Goal: Information Seeking & Learning: Learn about a topic

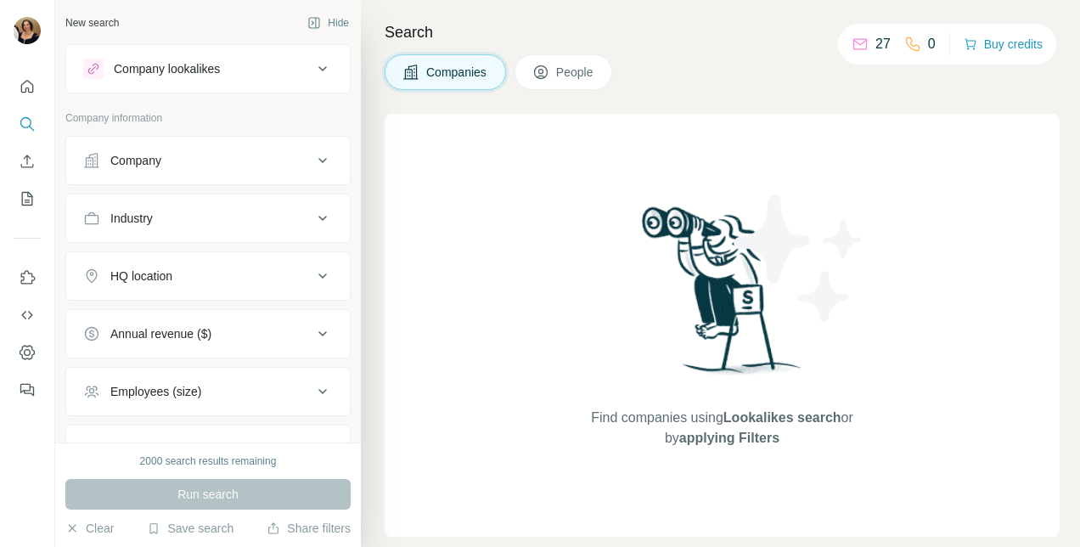
click at [182, 170] on button "Company" at bounding box center [208, 160] width 284 height 41
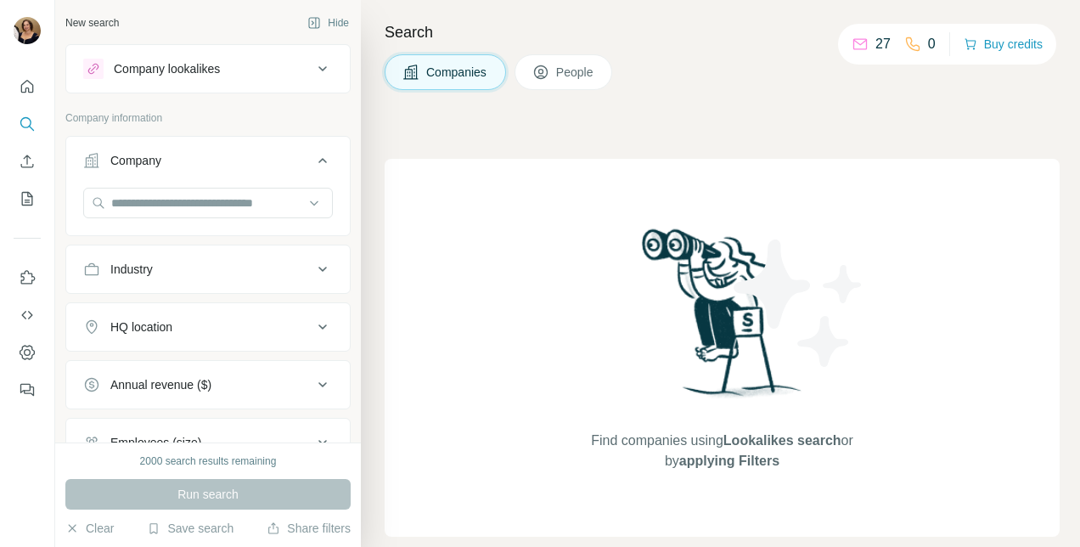
click at [202, 217] on div at bounding box center [208, 205] width 250 height 34
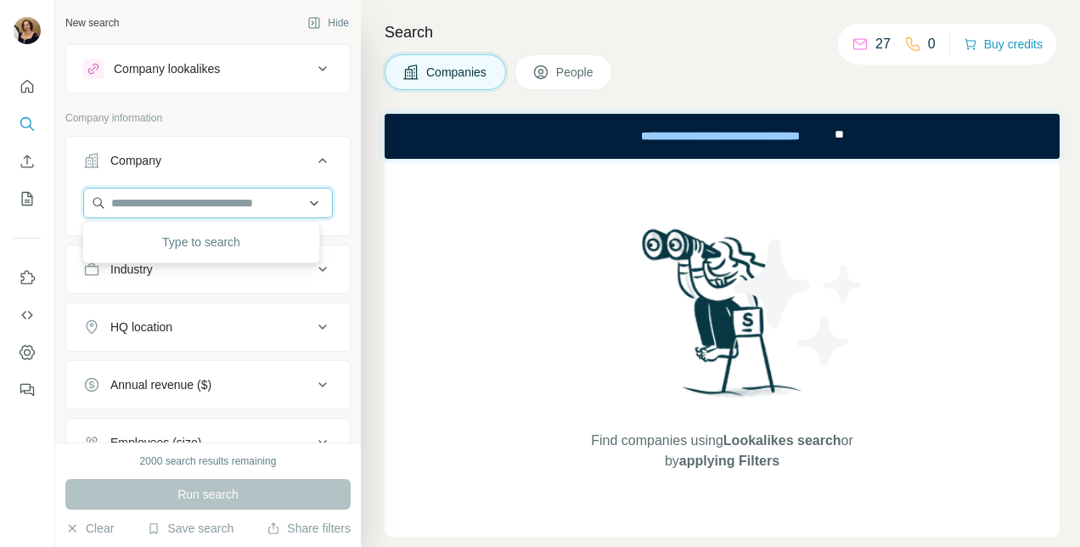
click at [203, 198] on input "text" at bounding box center [208, 203] width 250 height 31
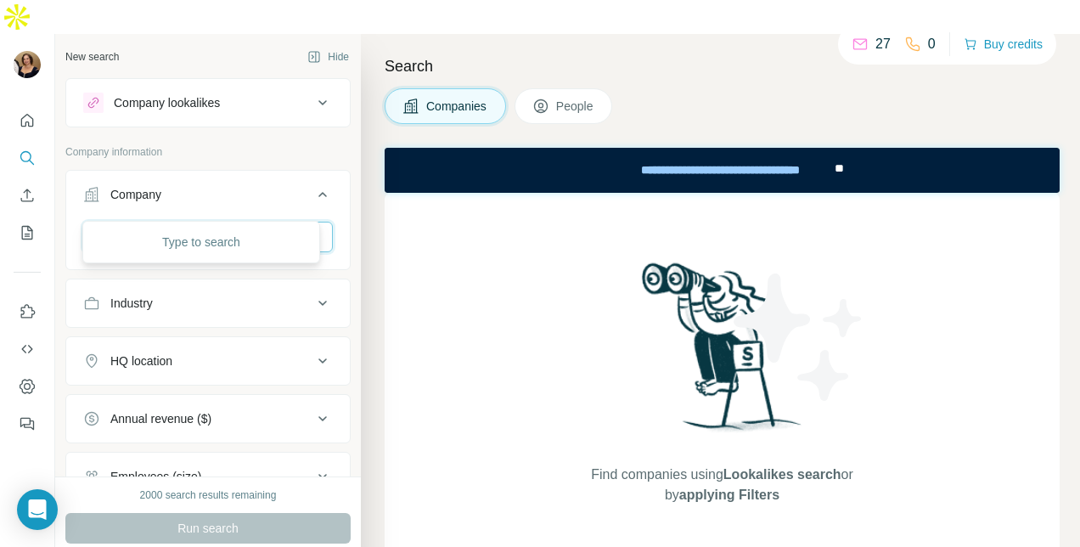
type input "******"
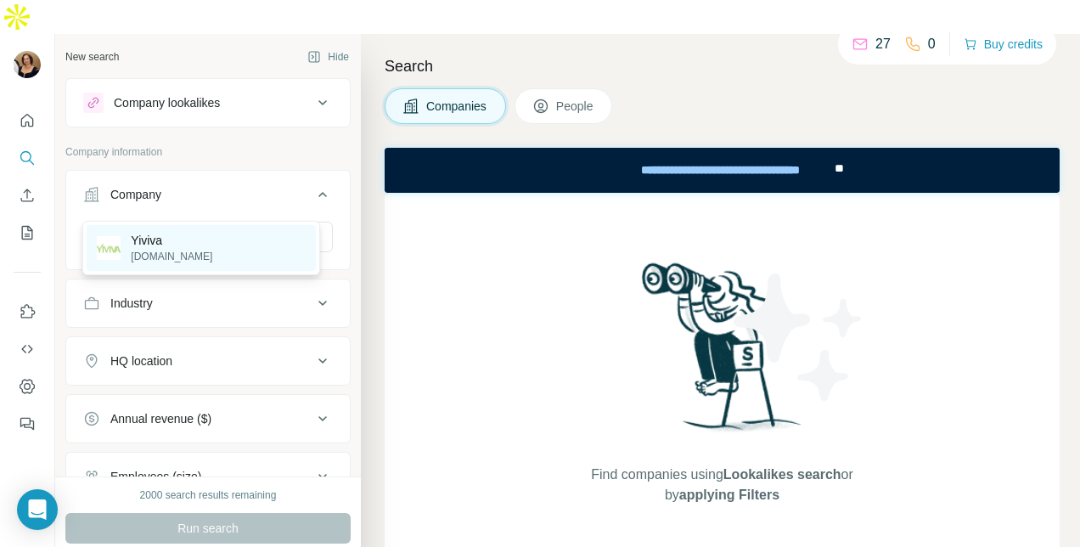
click at [153, 256] on p "[DOMAIN_NAME]" at bounding box center [172, 256] width 82 height 15
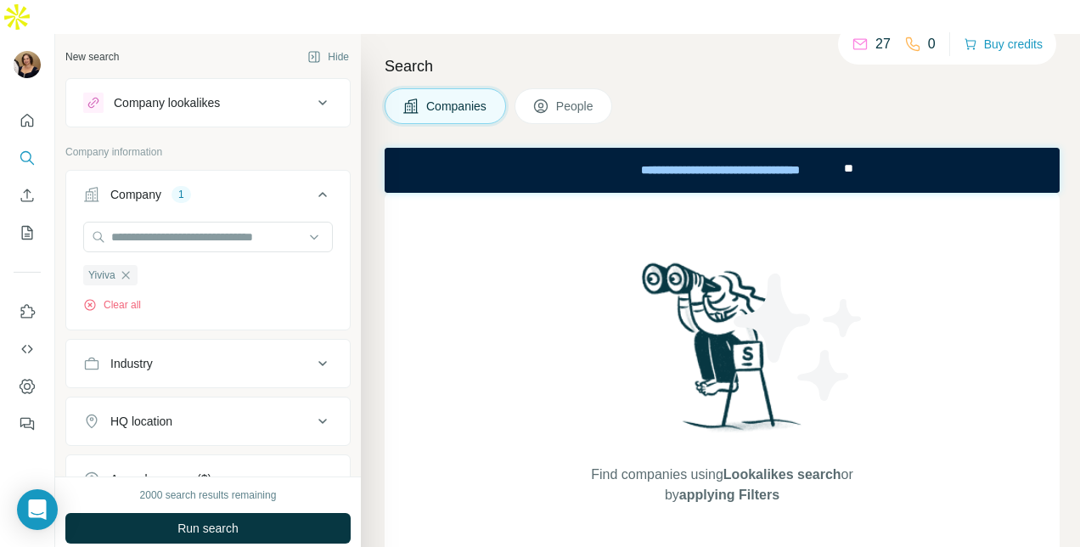
click at [562, 98] on span "People" at bounding box center [575, 106] width 39 height 17
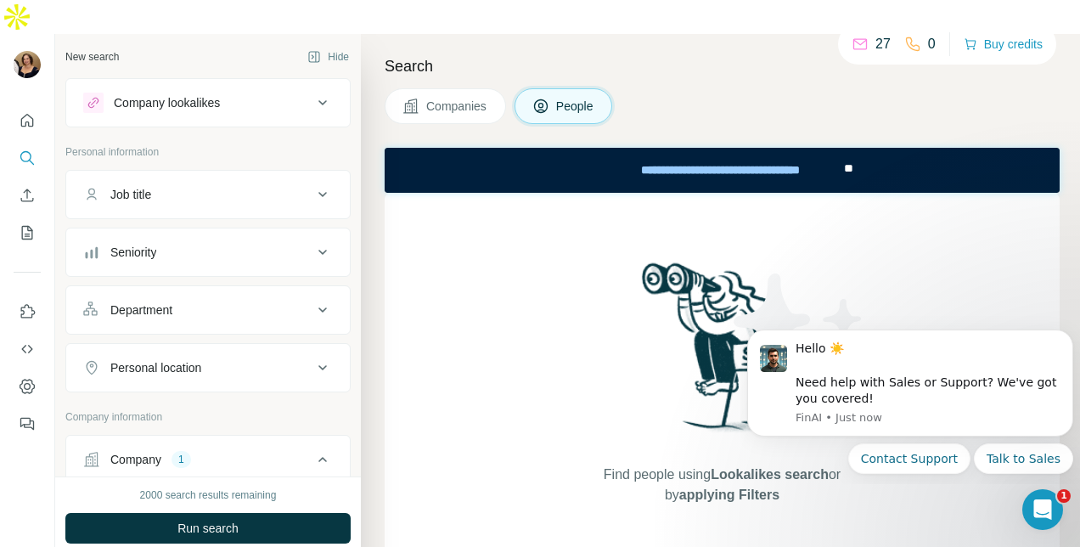
click at [240, 93] on div "Company lookalikes" at bounding box center [197, 103] width 229 height 20
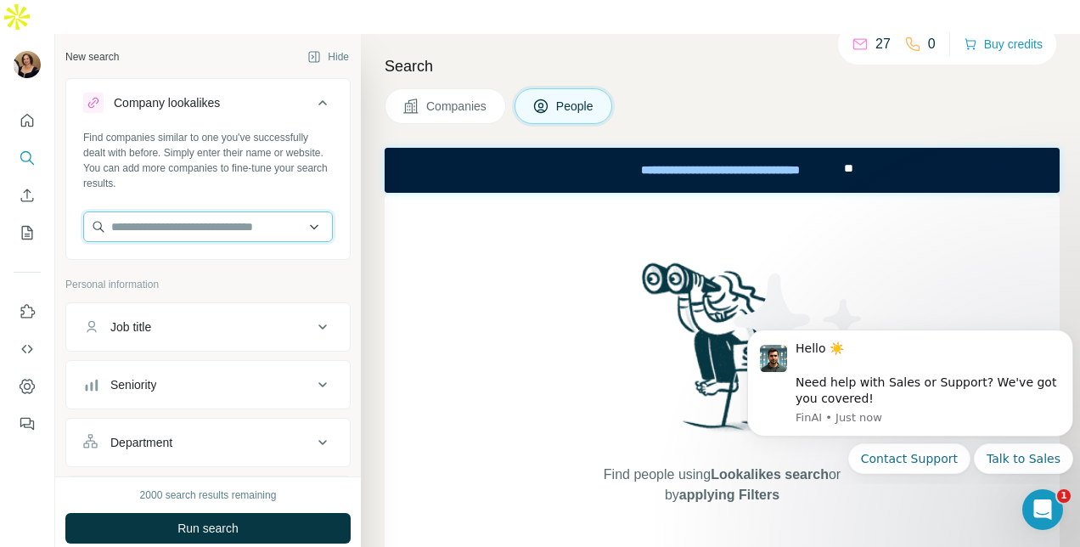
click at [222, 211] on input "text" at bounding box center [208, 226] width 250 height 31
click at [200, 211] on input "**********" at bounding box center [208, 226] width 250 height 31
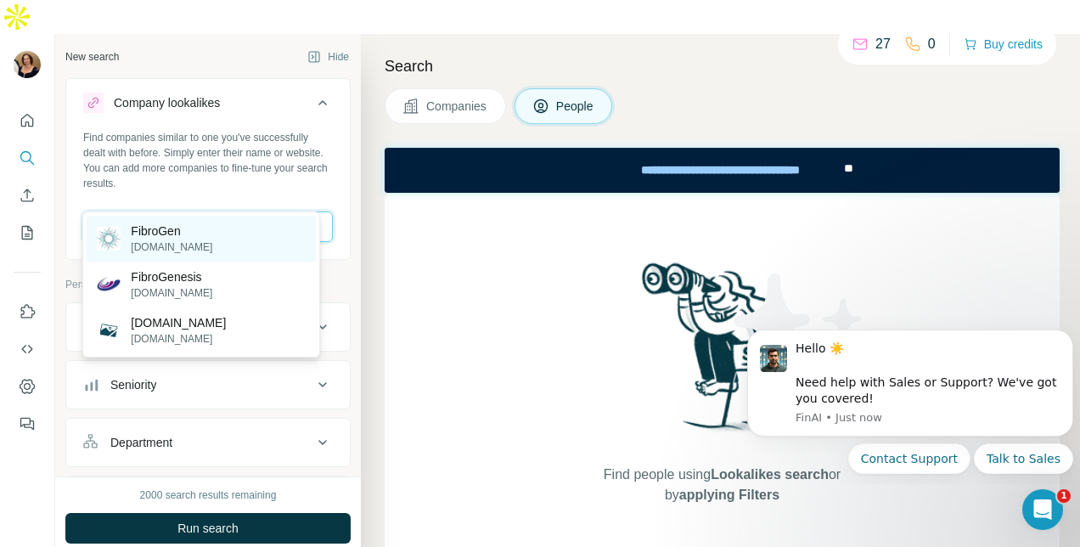
type input "********"
click at [156, 226] on p "FibroGen" at bounding box center [172, 231] width 82 height 17
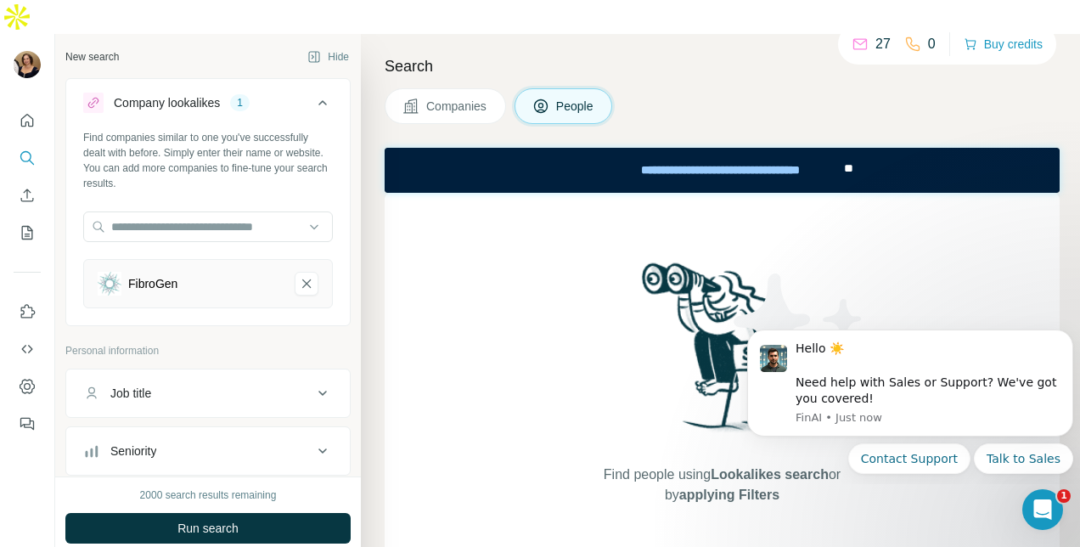
click at [414, 98] on icon at bounding box center [411, 106] width 17 height 17
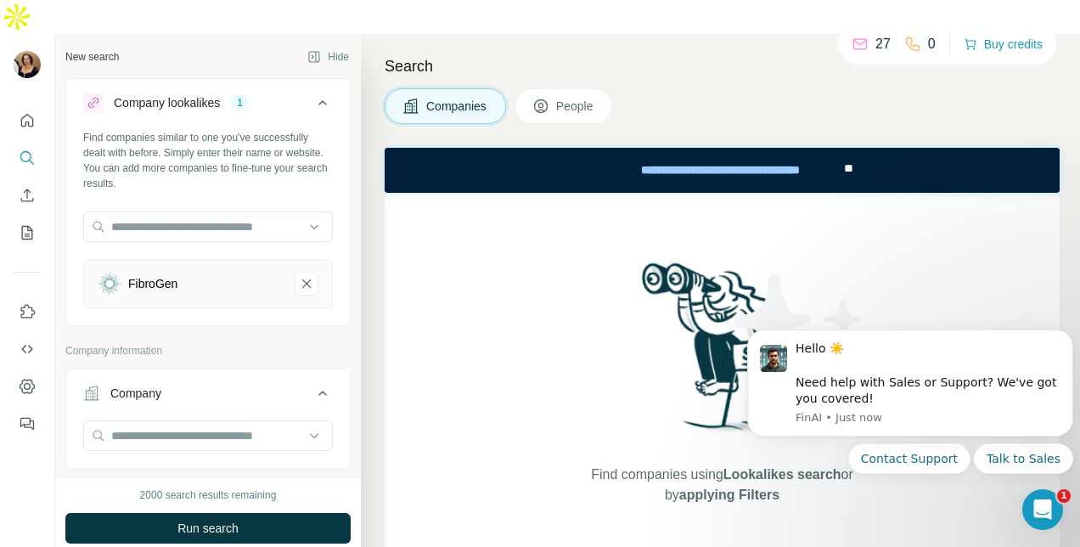
click at [633, 465] on span "Find companies using Lookalikes search or by applying Filters" at bounding box center [722, 485] width 272 height 41
click at [639, 424] on div "Find companies using Lookalikes search or by applying Filters" at bounding box center [723, 382] width 306 height 378
click at [858, 40] on icon at bounding box center [860, 44] width 17 height 17
click at [876, 45] on p "27" at bounding box center [883, 44] width 15 height 20
click at [854, 44] on icon at bounding box center [861, 44] width 14 height 11
